Goal: Task Accomplishment & Management: Use online tool/utility

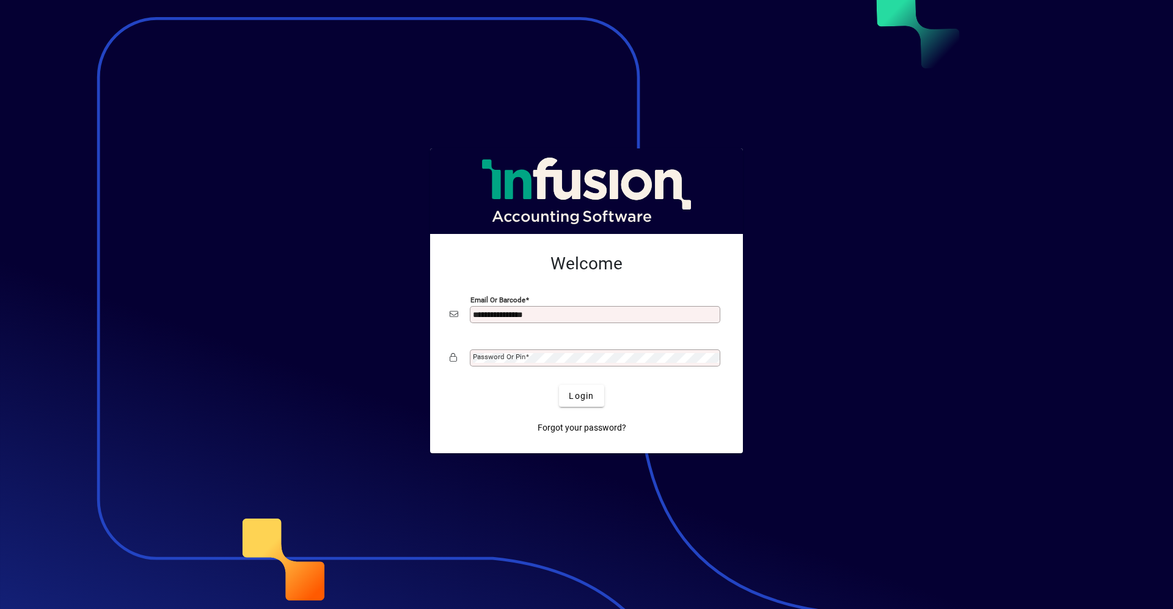
type input "**********"
click at [559, 385] on button "Login" at bounding box center [581, 396] width 45 height 22
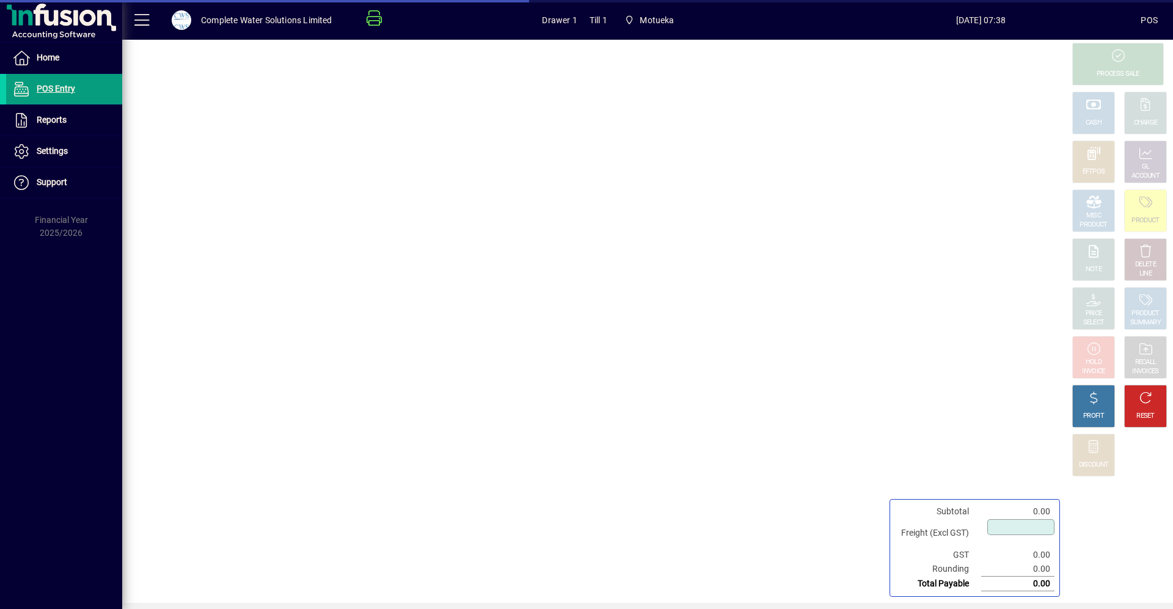
type input "****"
